Goal: Transaction & Acquisition: Purchase product/service

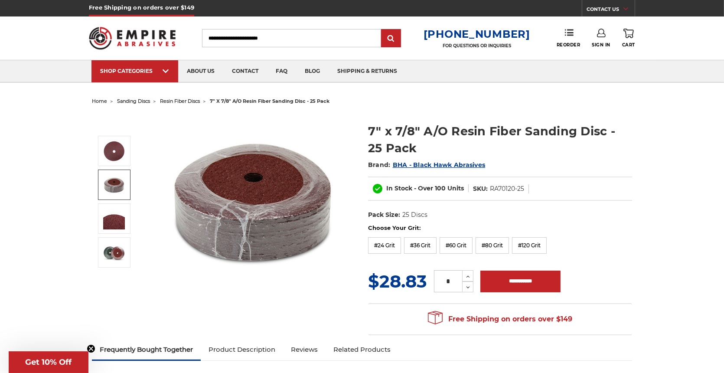
click at [122, 188] on img at bounding box center [114, 185] width 22 height 22
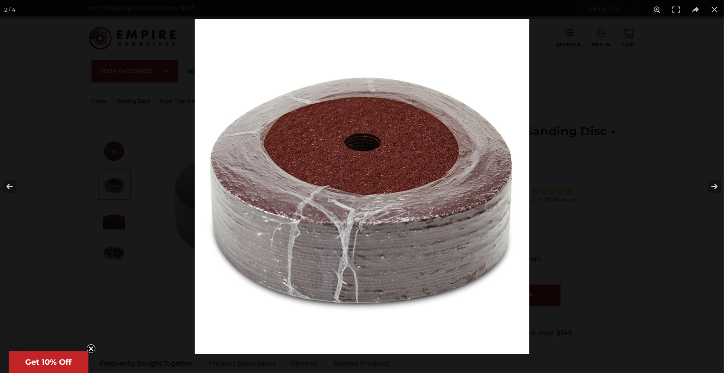
click at [120, 213] on div at bounding box center [362, 186] width 724 height 373
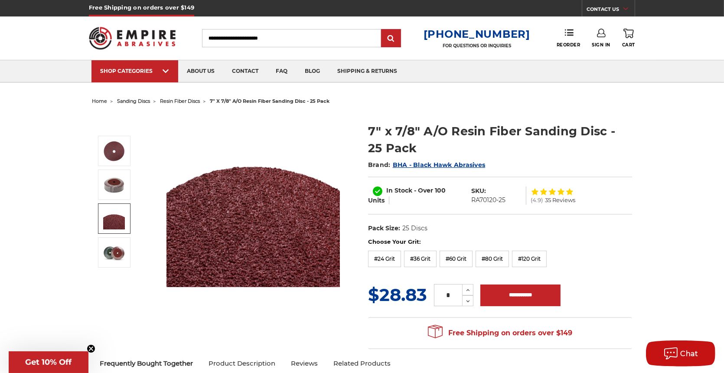
click at [117, 221] on img at bounding box center [114, 219] width 22 height 22
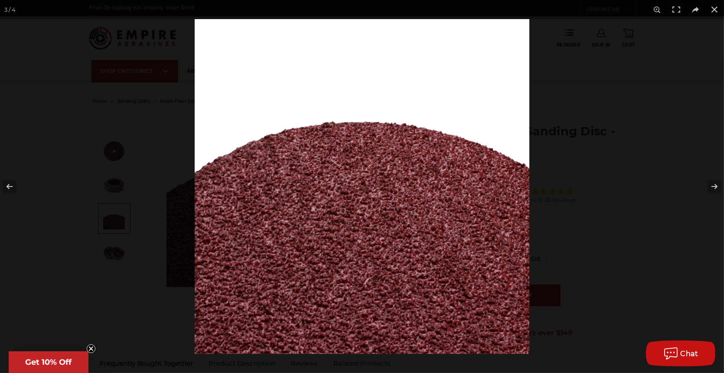
click at [206, 186] on img at bounding box center [362, 186] width 335 height 335
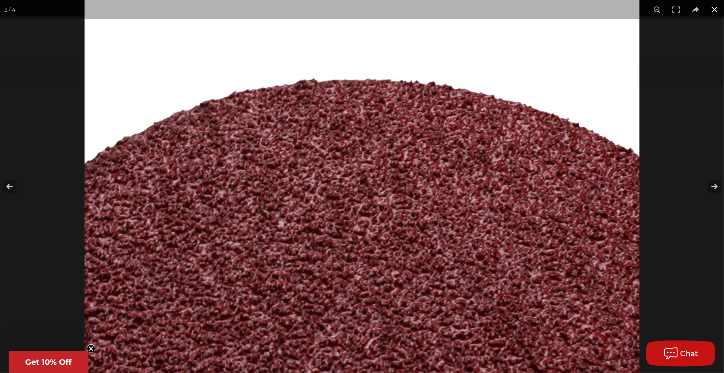
click at [717, 10] on button at bounding box center [714, 9] width 19 height 19
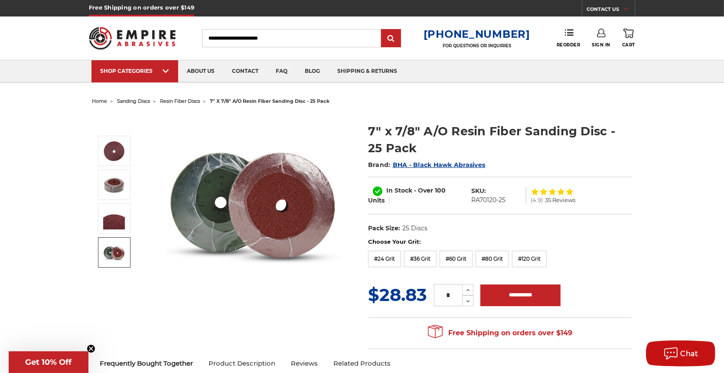
click at [116, 244] on img at bounding box center [114, 252] width 22 height 22
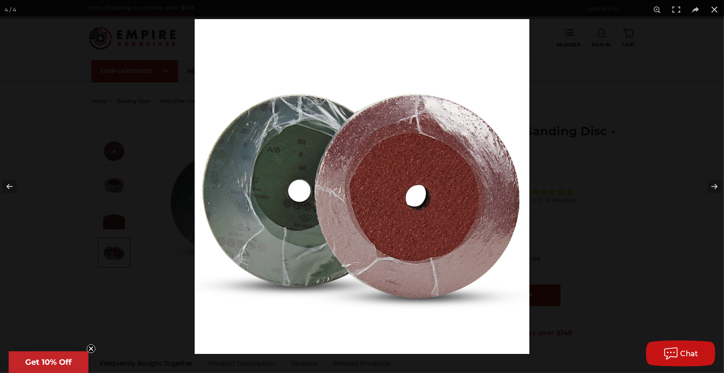
click at [588, 138] on div at bounding box center [557, 205] width 724 height 373
